Goal: Check status: Check status

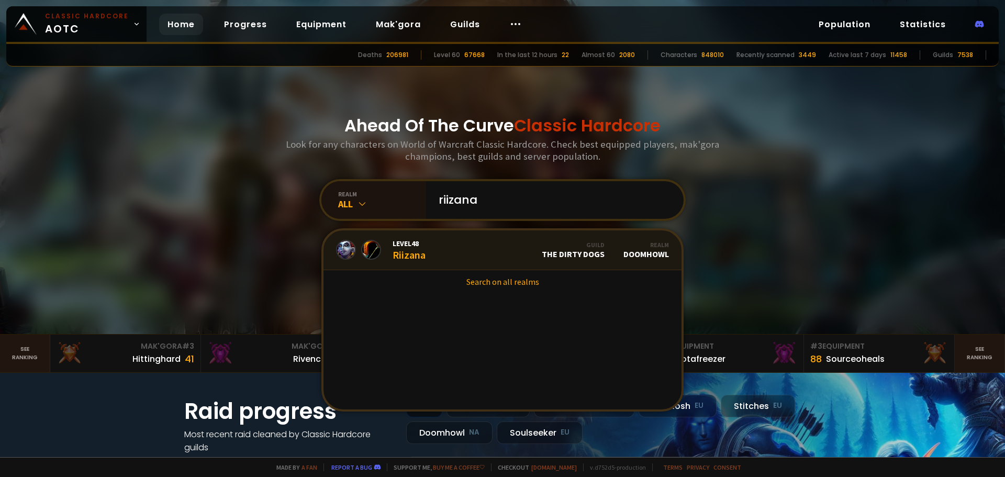
type input "riizana"
click at [467, 241] on link "Level 48 Riizana Guild The Dirty Dogs Realm Doomhowl" at bounding box center [503, 250] width 358 height 40
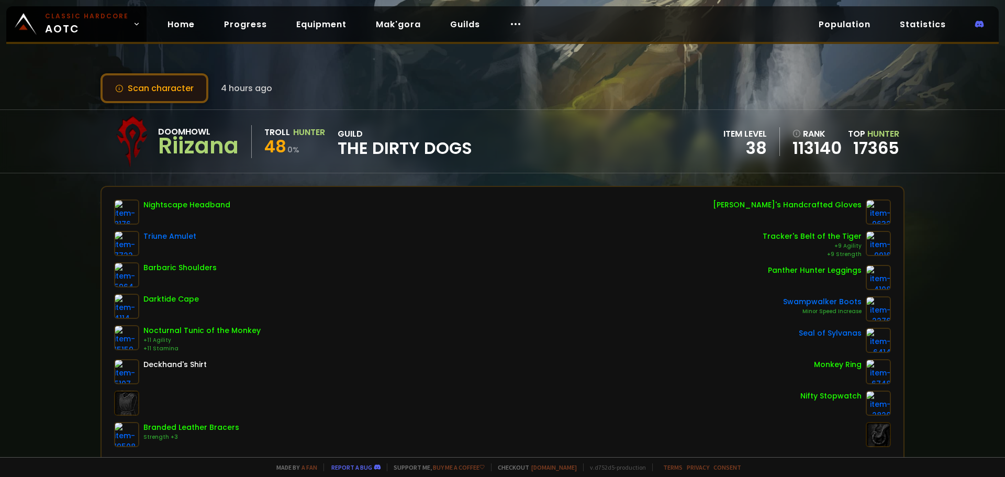
click at [194, 98] on button "Scan character" at bounding box center [155, 88] width 108 height 30
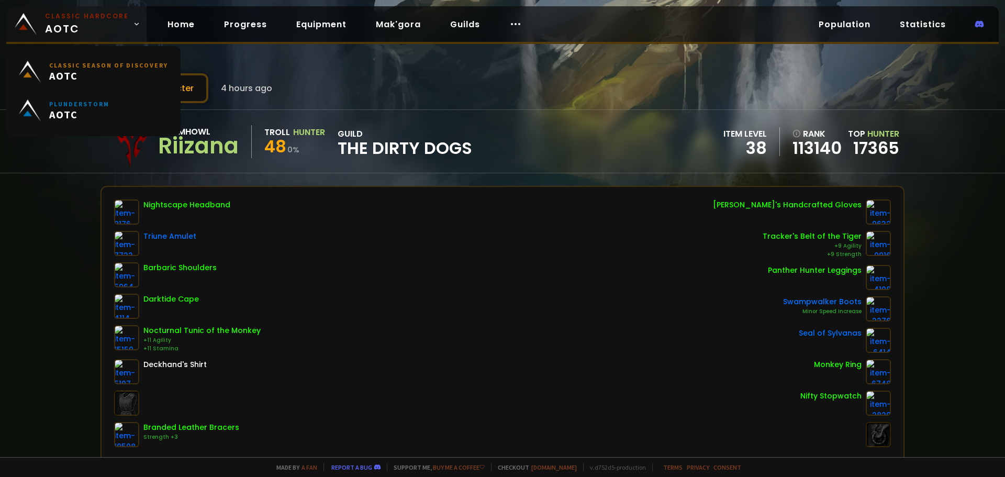
click at [79, 12] on small "Classic Hardcore" at bounding box center [87, 16] width 84 height 9
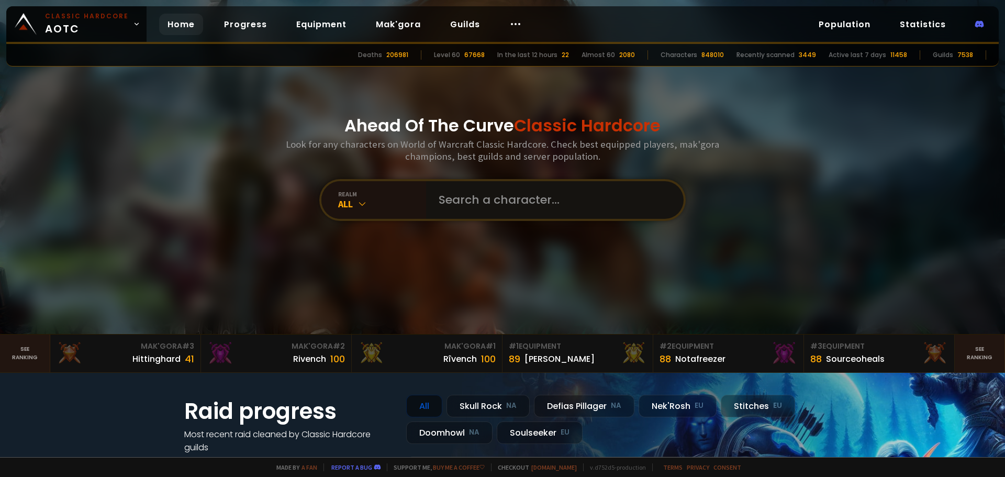
click at [506, 194] on input "text" at bounding box center [552, 200] width 239 height 38
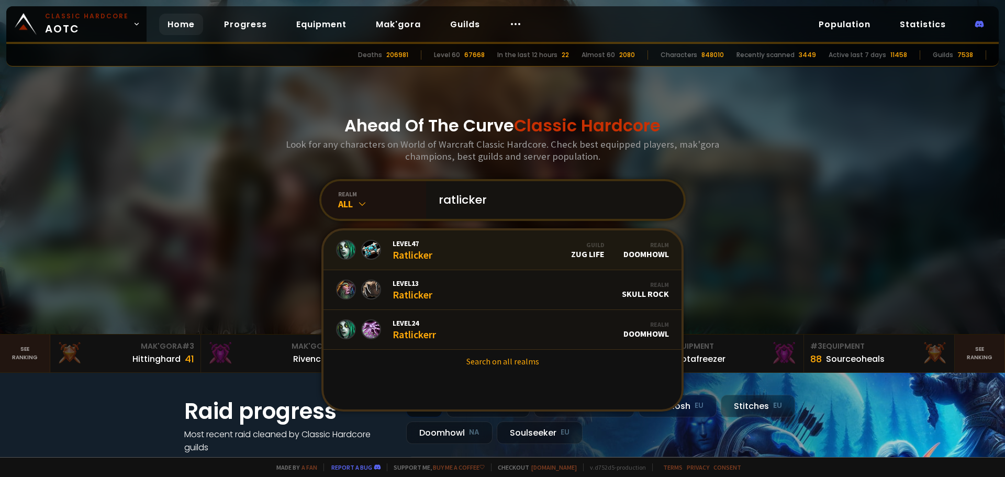
type input "ratlicker"
click at [422, 248] on div "Level 47 Ratlicker" at bounding box center [413, 250] width 40 height 23
